Goal: Information Seeking & Learning: Learn about a topic

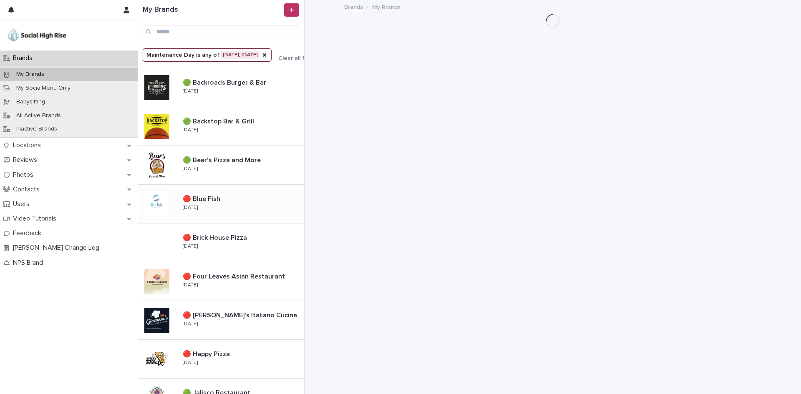
click at [214, 204] on div "🔴 Blue Fish 🔴 Blue Fish [DATE]" at bounding box center [240, 204] width 128 height 24
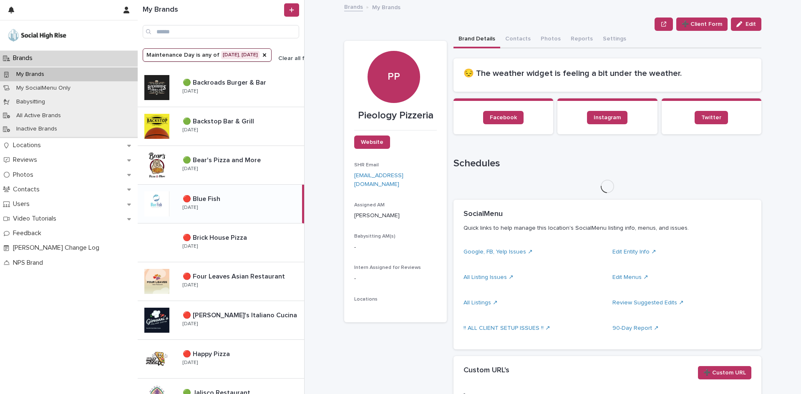
click at [285, 57] on span "Clear all filters" at bounding box center [298, 58] width 40 height 6
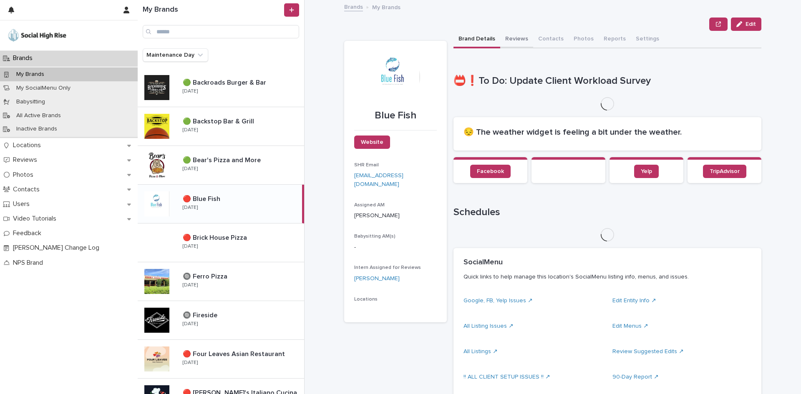
click at [518, 39] on button "Reviews" at bounding box center [516, 40] width 33 height 18
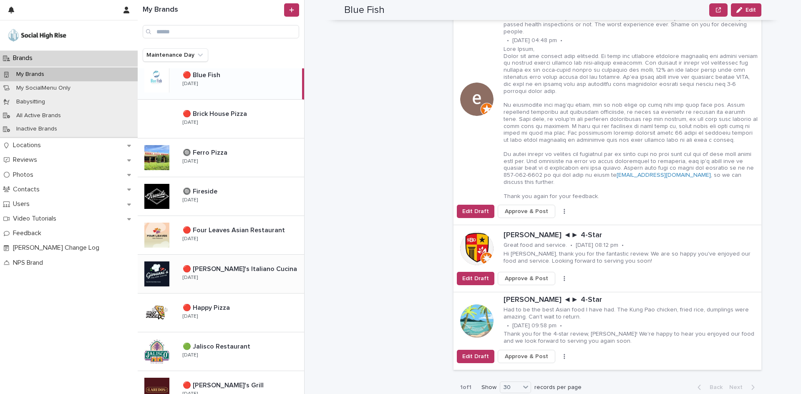
scroll to position [125, 0]
click at [251, 247] on div "🔴 Four Leaves Asian Restaurant 🔴 Four Leaves Asian Restaurant [DATE]" at bounding box center [221, 234] width 166 height 39
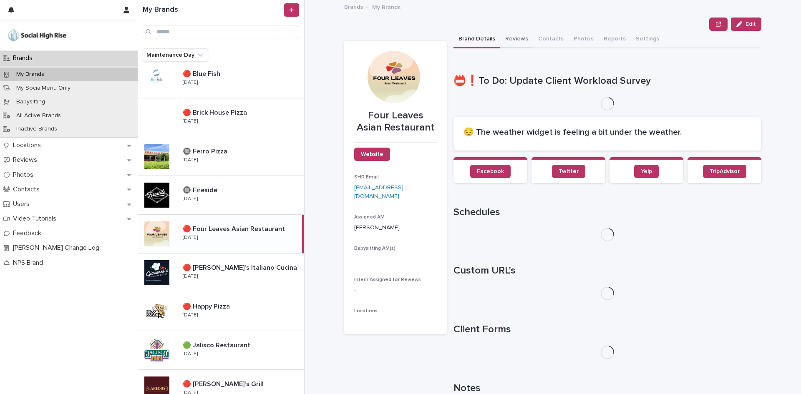
click at [511, 38] on button "Reviews" at bounding box center [516, 40] width 33 height 18
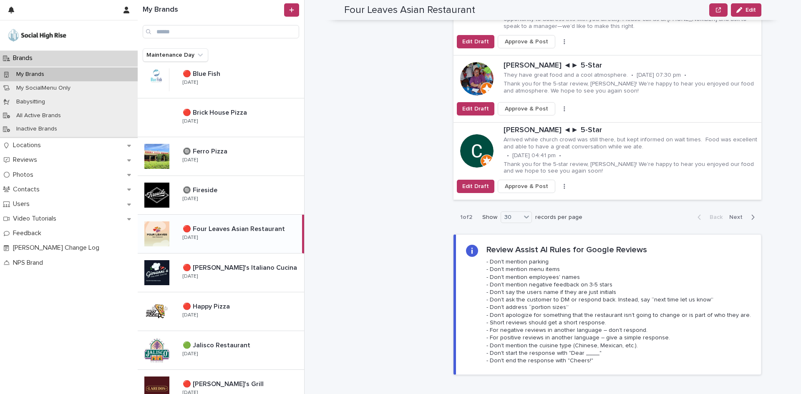
scroll to position [2754, 0]
click at [748, 214] on div "button" at bounding box center [751, 218] width 7 height 8
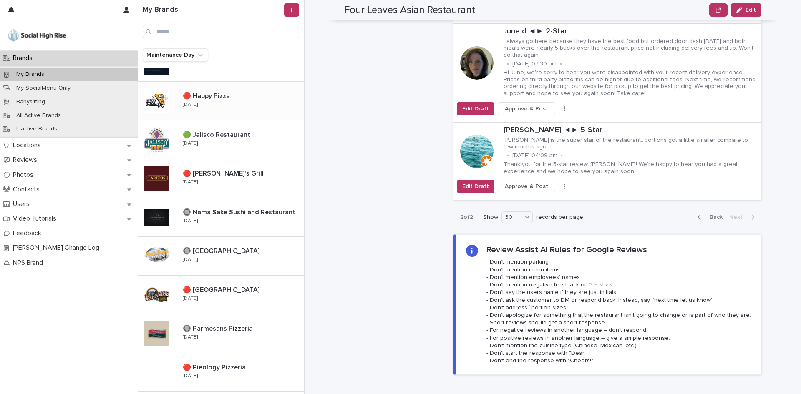
scroll to position [376, 0]
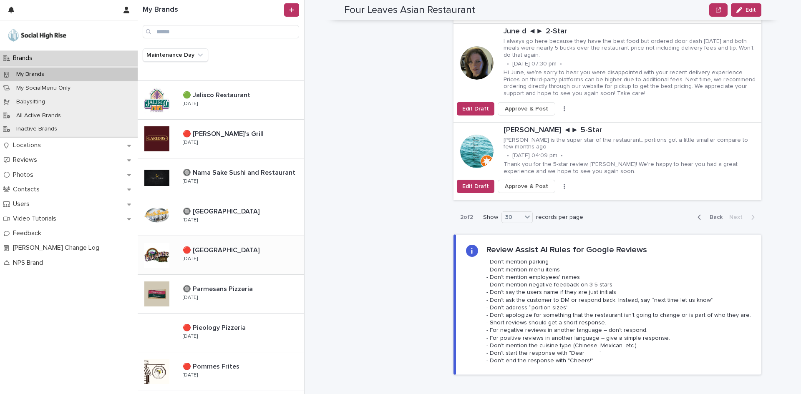
click at [239, 263] on div "🔴 [GEOGRAPHIC_DATA] 🔴 [GEOGRAPHIC_DATA] [DATE]" at bounding box center [240, 255] width 128 height 24
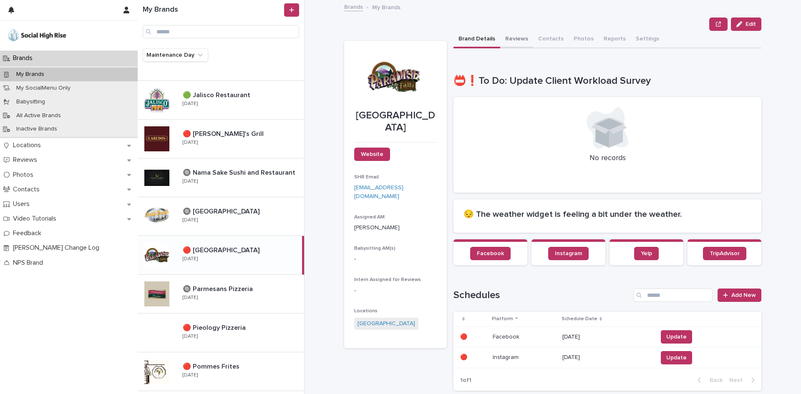
click at [509, 31] on button "Reviews" at bounding box center [516, 40] width 33 height 18
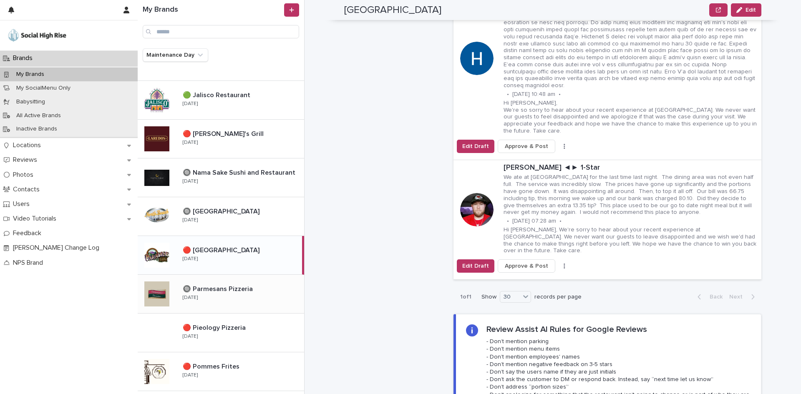
scroll to position [626, 0]
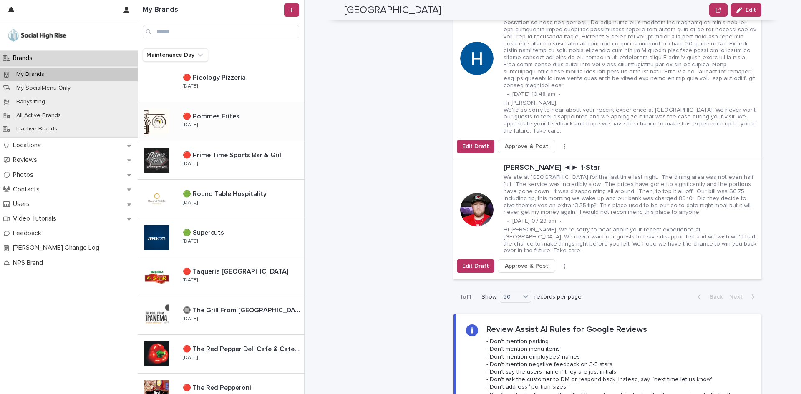
click at [247, 117] on p at bounding box center [242, 117] width 118 height 8
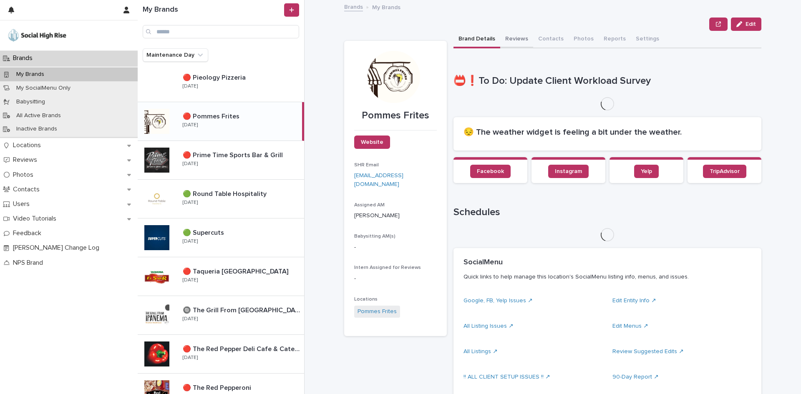
click at [513, 39] on button "Reviews" at bounding box center [516, 40] width 33 height 18
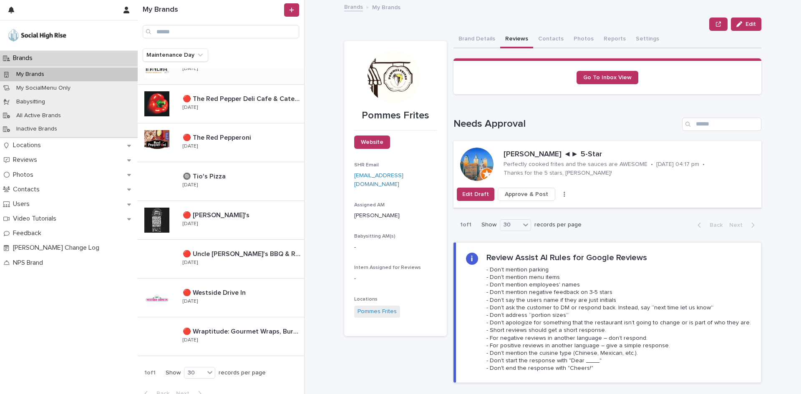
scroll to position [886, 0]
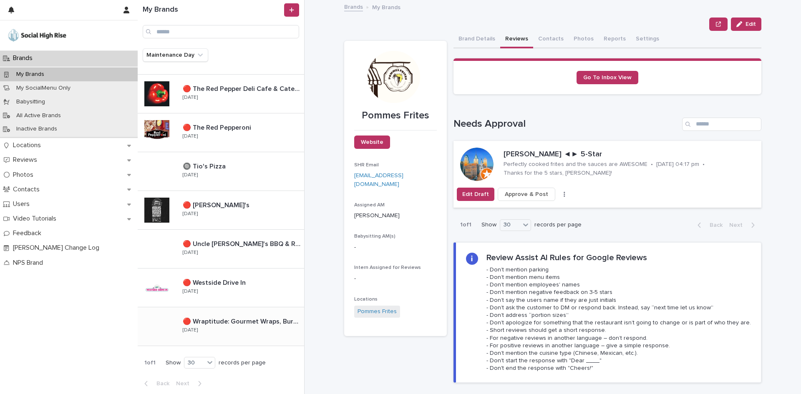
click at [251, 320] on p "🔴 Wraptitude: Gourmet Wraps, Burgers & Beers" at bounding box center [243, 321] width 120 height 10
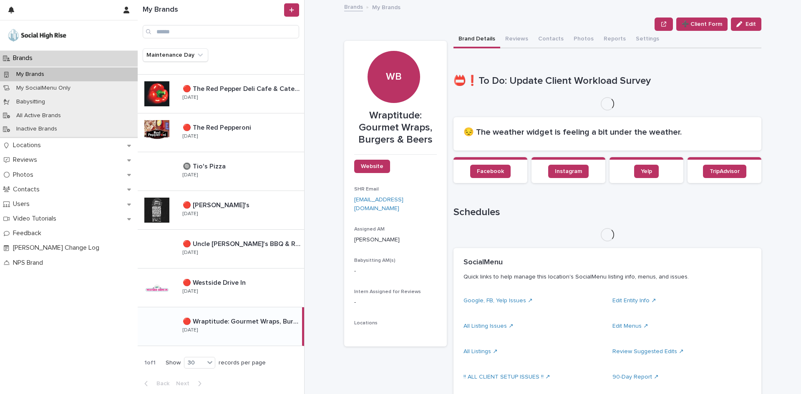
click at [511, 38] on button "Reviews" at bounding box center [516, 40] width 33 height 18
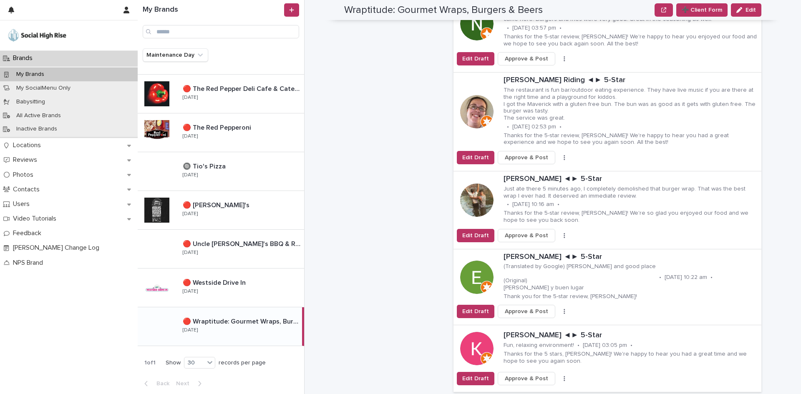
scroll to position [2670, 0]
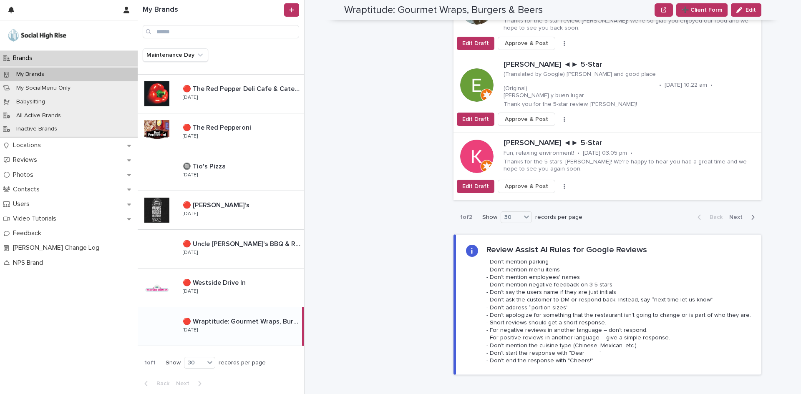
click at [729, 214] on span "Next" at bounding box center [738, 217] width 18 height 6
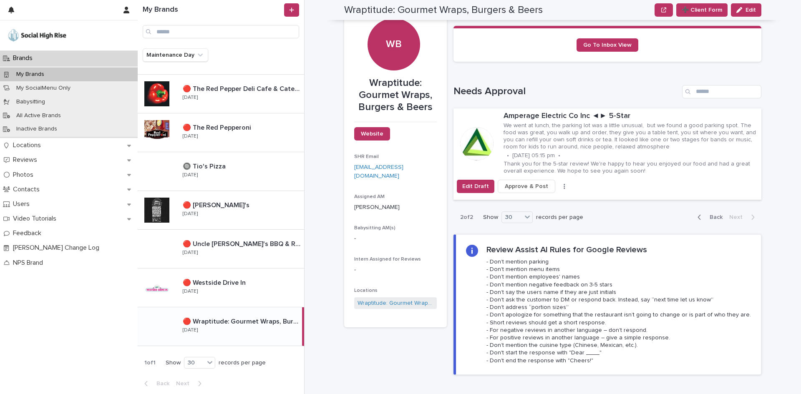
scroll to position [21, 0]
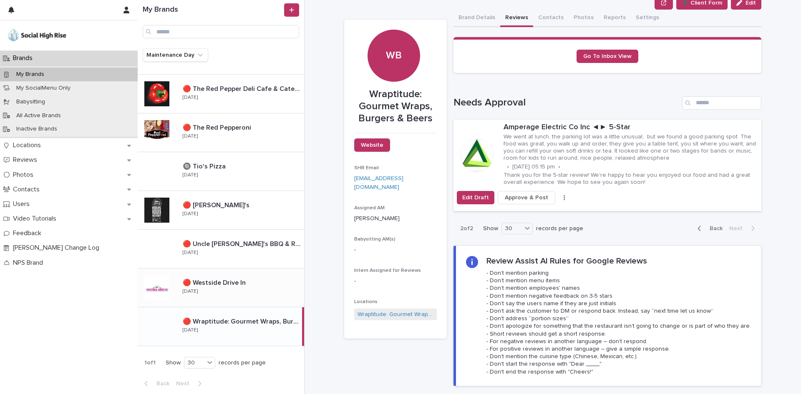
click at [484, 18] on button "Brand Details" at bounding box center [477, 19] width 47 height 18
click at [471, 18] on button "Brand Details" at bounding box center [477, 19] width 47 height 18
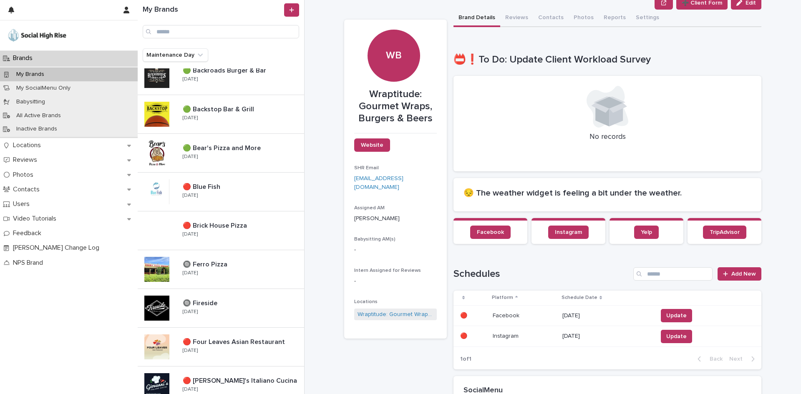
scroll to position [10, 0]
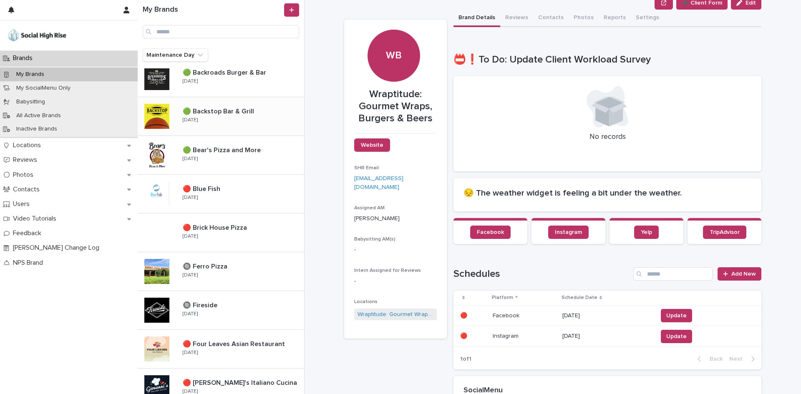
click at [247, 126] on div "🟢 Backstop Bar & Grill 🟢 Backstop Bar & Grill [DATE]" at bounding box center [240, 116] width 128 height 24
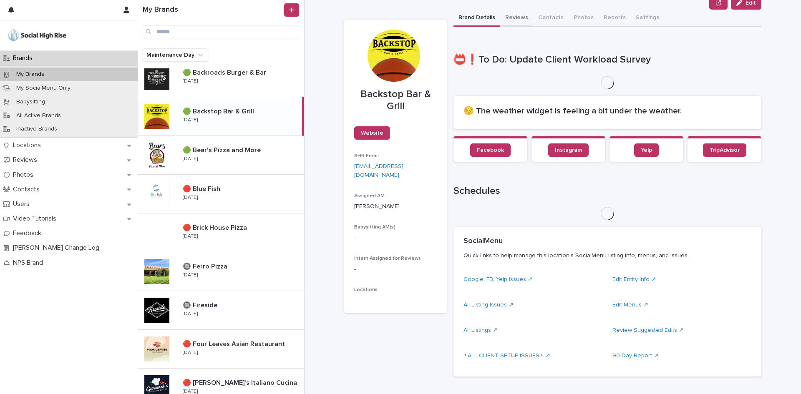
click at [504, 15] on button "Reviews" at bounding box center [516, 19] width 33 height 18
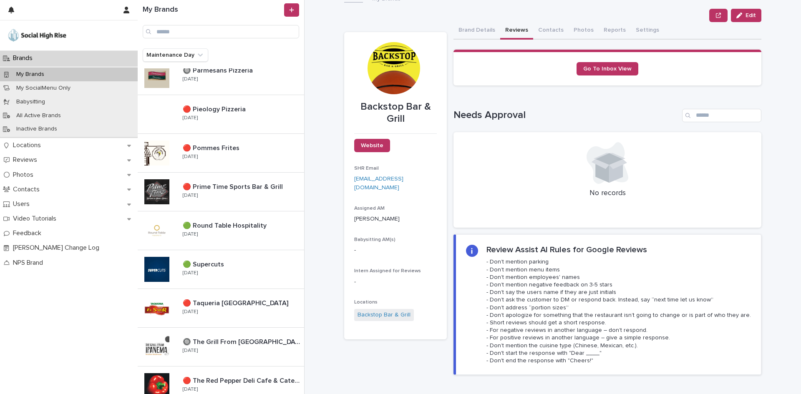
scroll to position [886, 0]
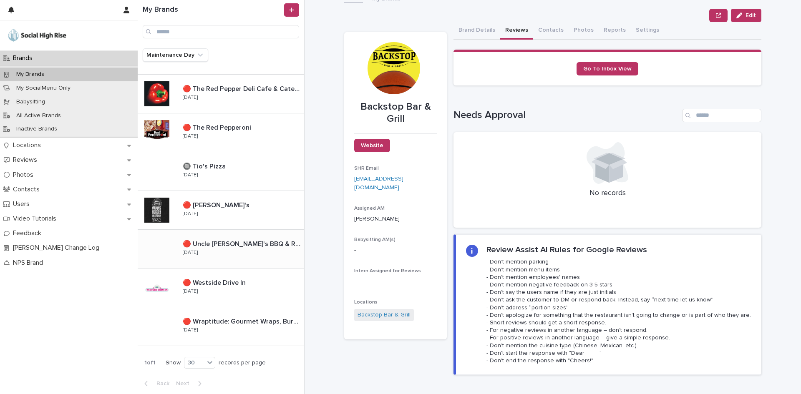
click at [225, 242] on p "🔴 Uncle [PERSON_NAME]'s BBQ & Ribhouse" at bounding box center [243, 244] width 120 height 10
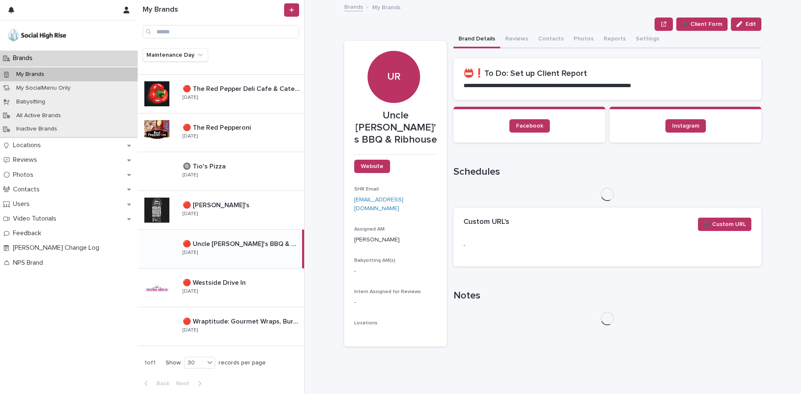
click at [509, 18] on div "➕ Client Form Edit" at bounding box center [552, 24] width 417 height 13
click at [509, 37] on button "Reviews" at bounding box center [516, 40] width 33 height 18
